Goal: Task Accomplishment & Management: Manage account settings

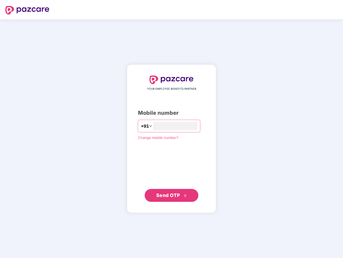
click at [172, 129] on input "number" at bounding box center [175, 126] width 44 height 9
click at [27, 10] on img at bounding box center [27, 10] width 44 height 9
click at [141, 126] on span "+91" at bounding box center [145, 126] width 8 height 7
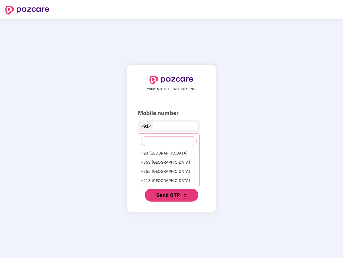
click at [172, 195] on span "Send OTP" at bounding box center [168, 195] width 24 height 6
